Goal: Find specific page/section: Find specific page/section

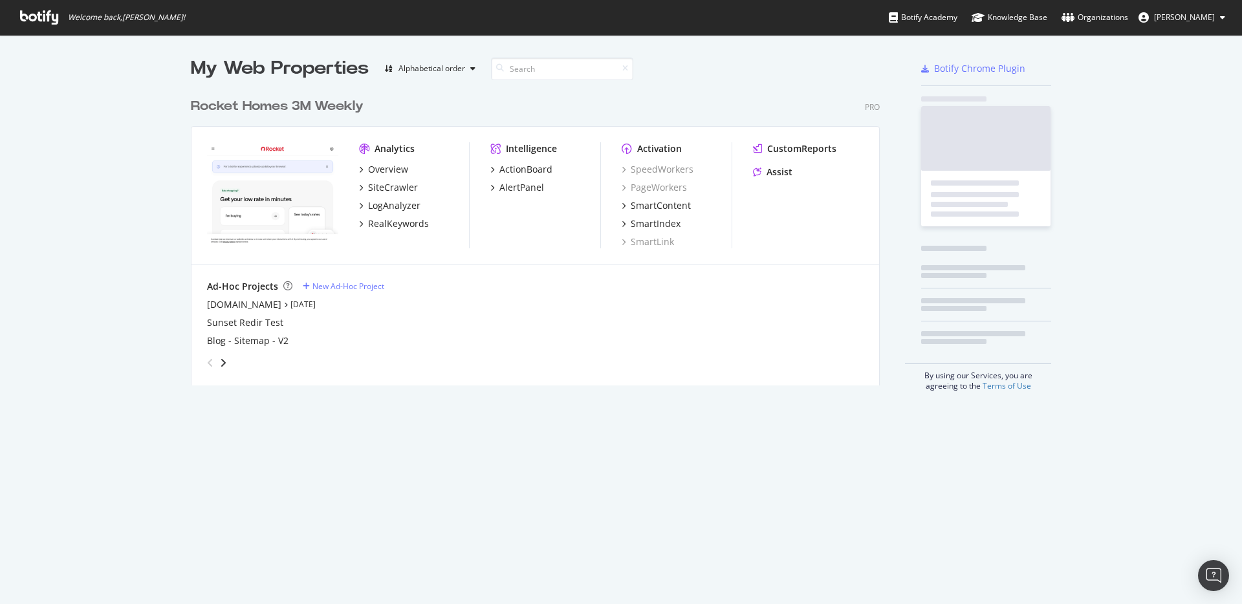
scroll to position [595, 1223]
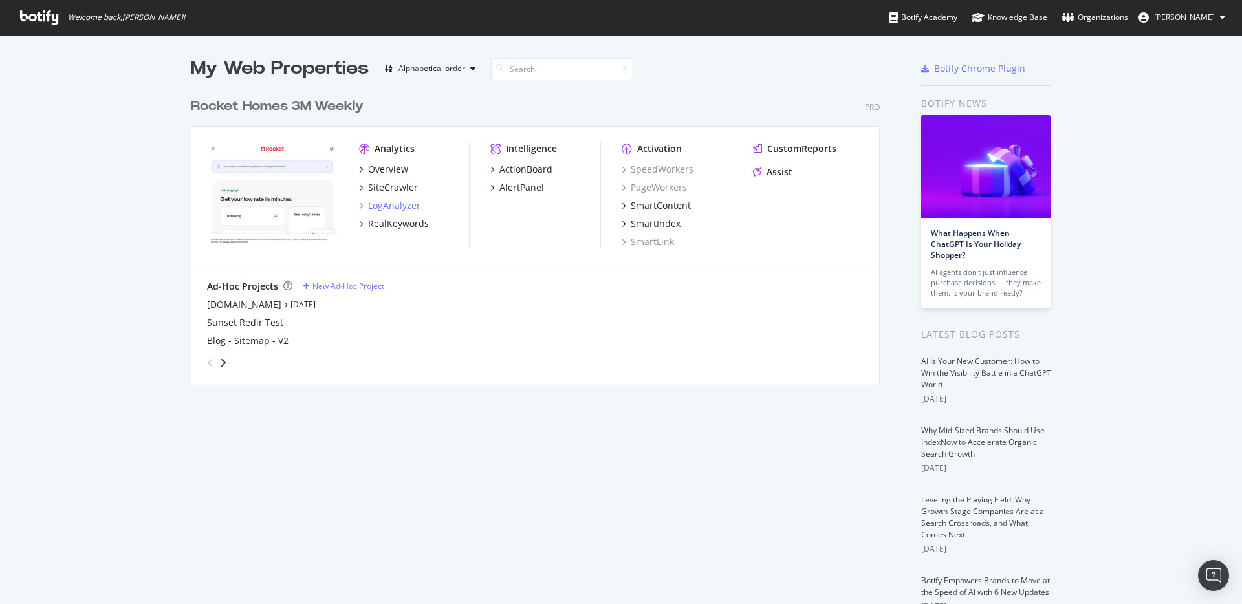
click at [384, 210] on div "LogAnalyzer" at bounding box center [394, 205] width 52 height 13
